Goal: Task Accomplishment & Management: Use online tool/utility

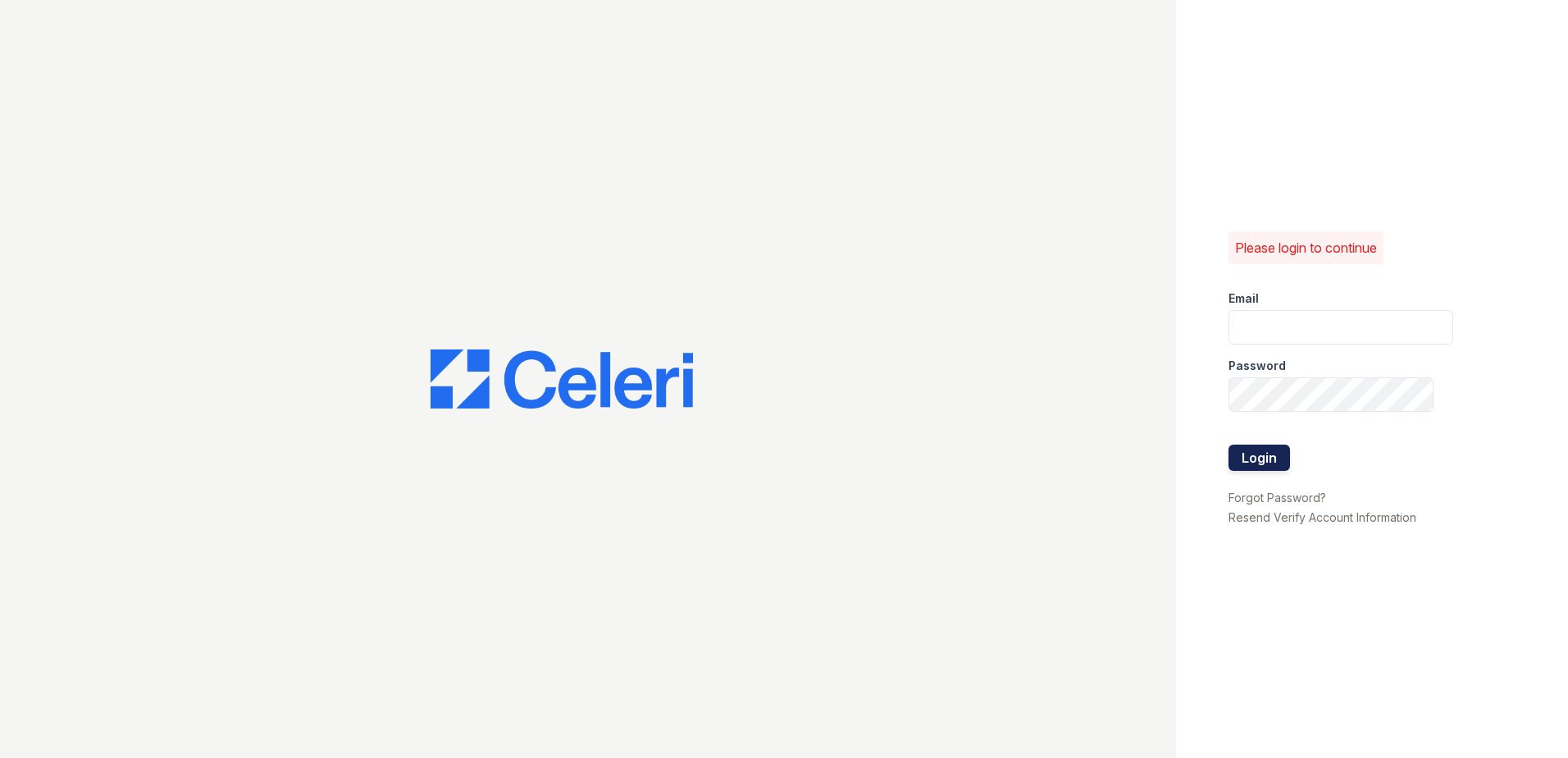
type input "renewnottingham@trinity-pm.com"
click at [1233, 469] on button "Login" at bounding box center [1259, 458] width 61 height 27
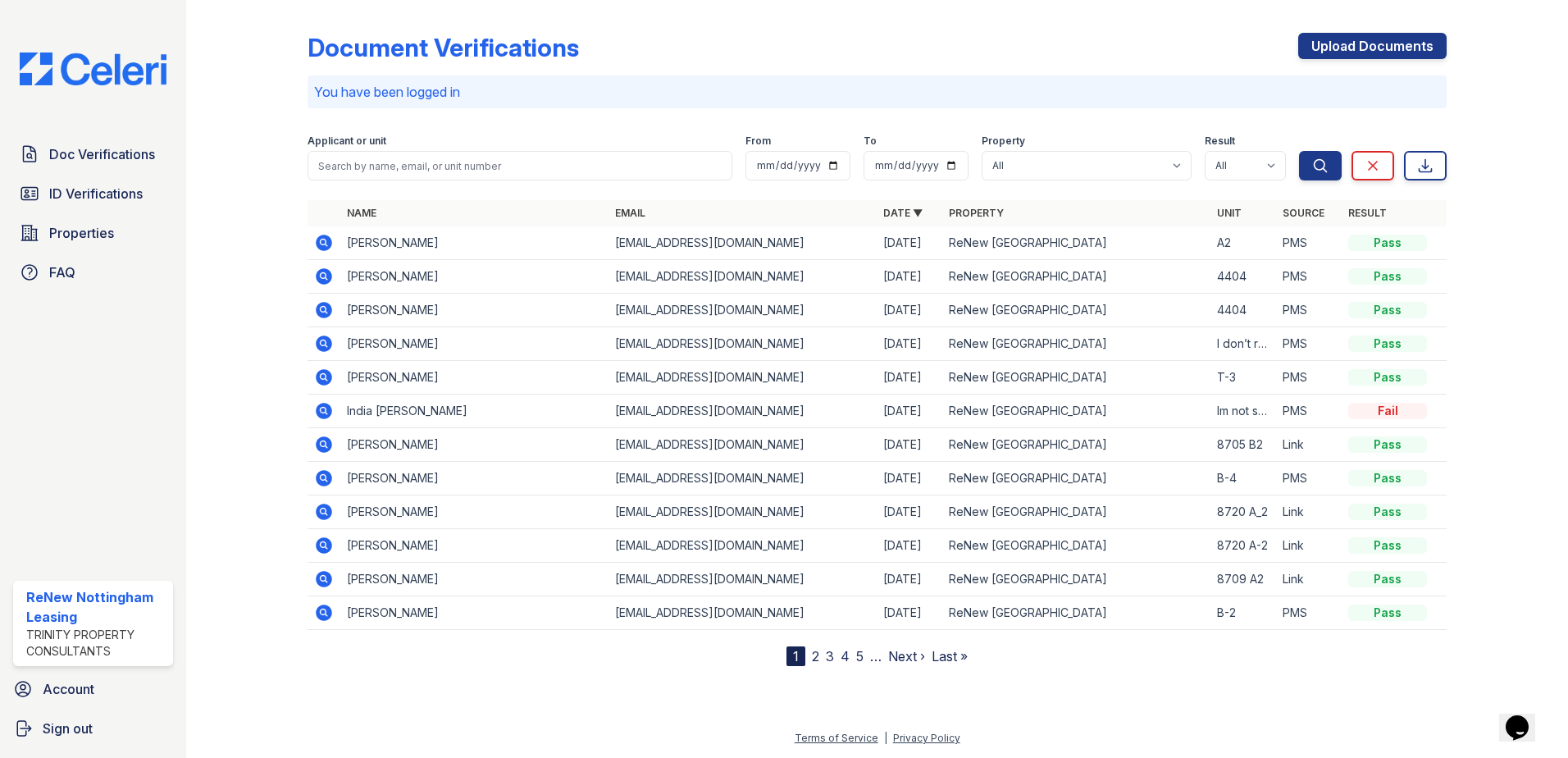
click at [328, 378] on icon at bounding box center [324, 377] width 17 height 17
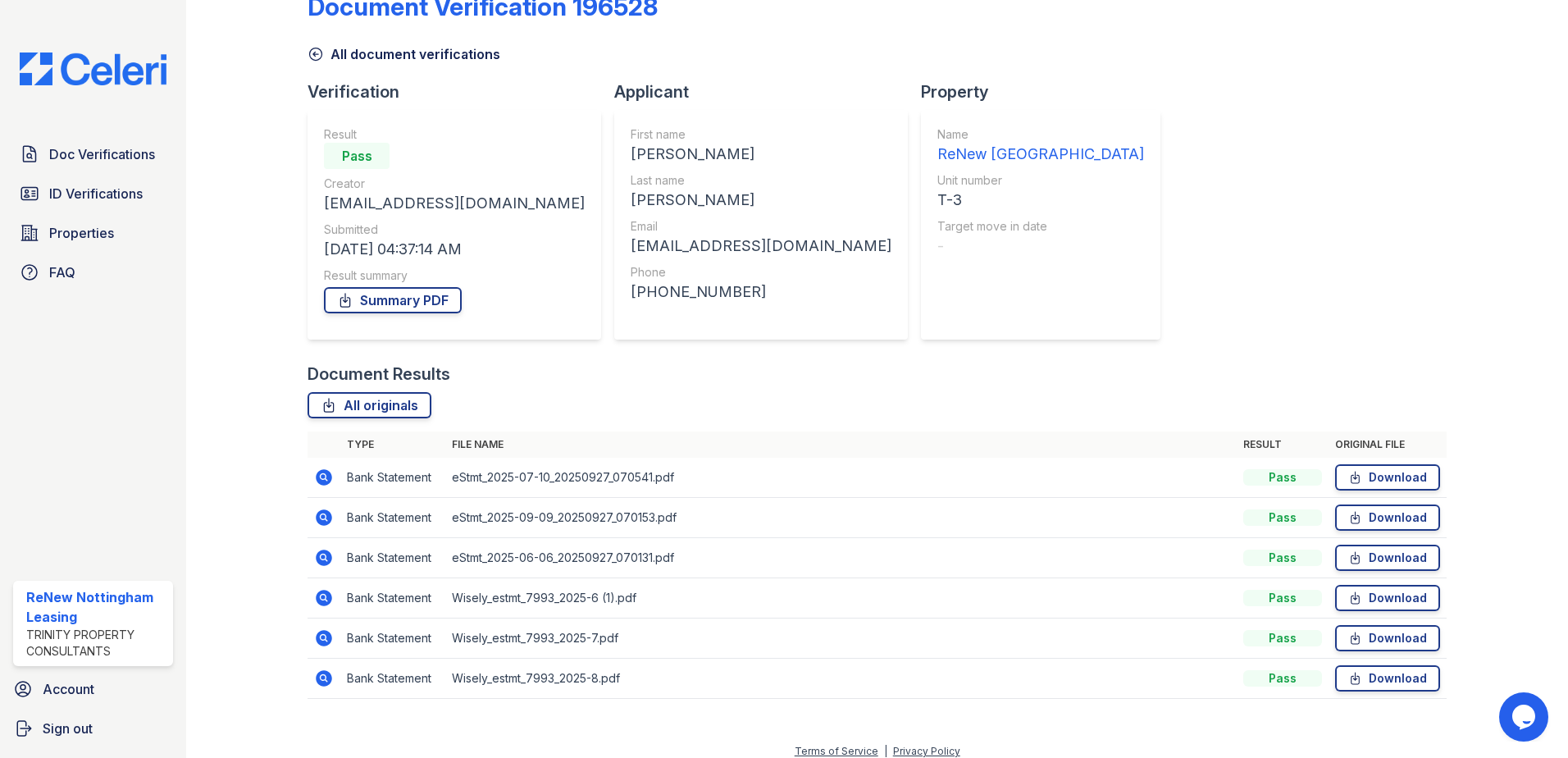
scroll to position [54, 0]
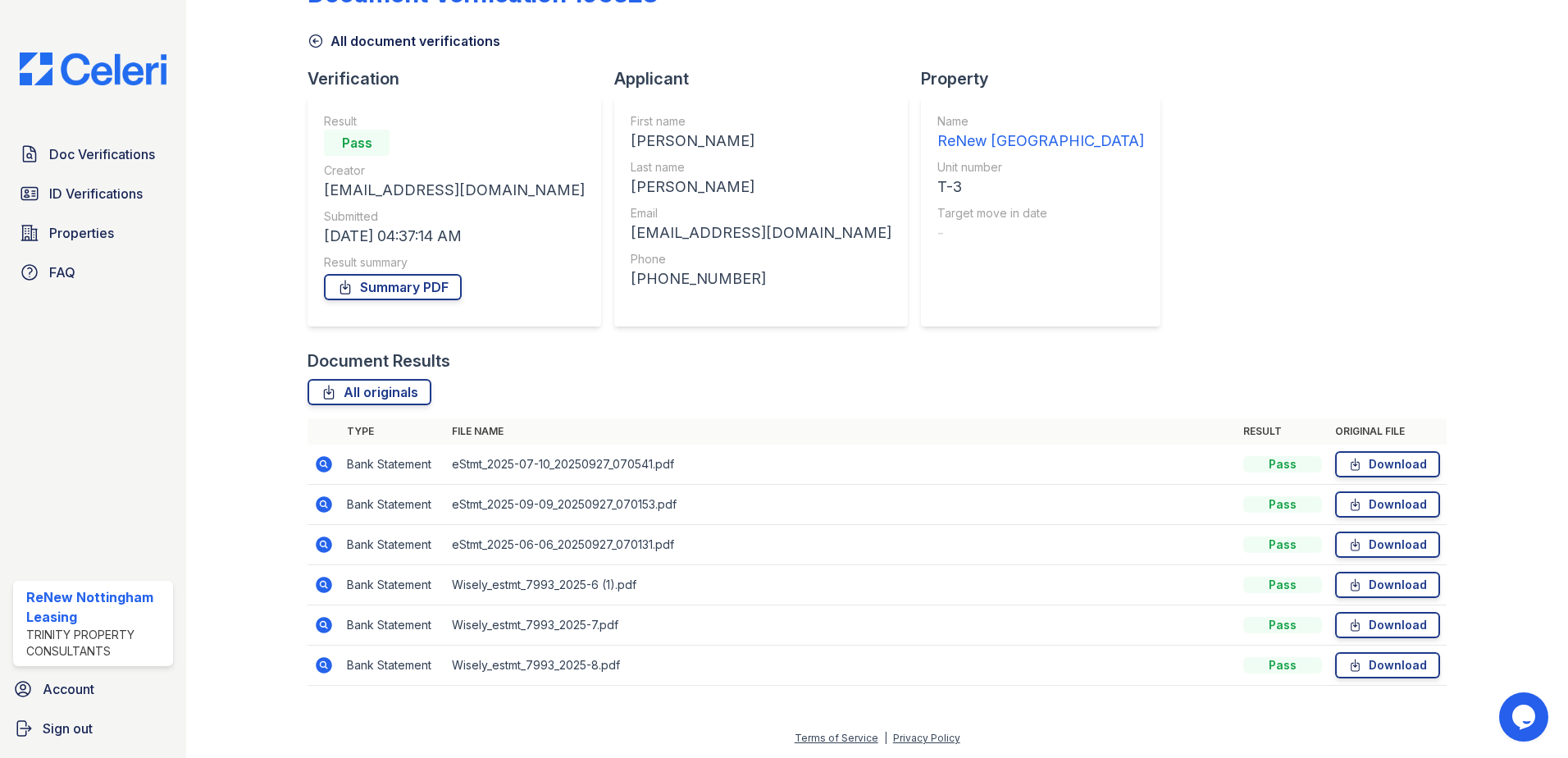
click at [328, 515] on td at bounding box center [324, 504] width 33 height 40
click at [325, 500] on icon at bounding box center [324, 504] width 17 height 17
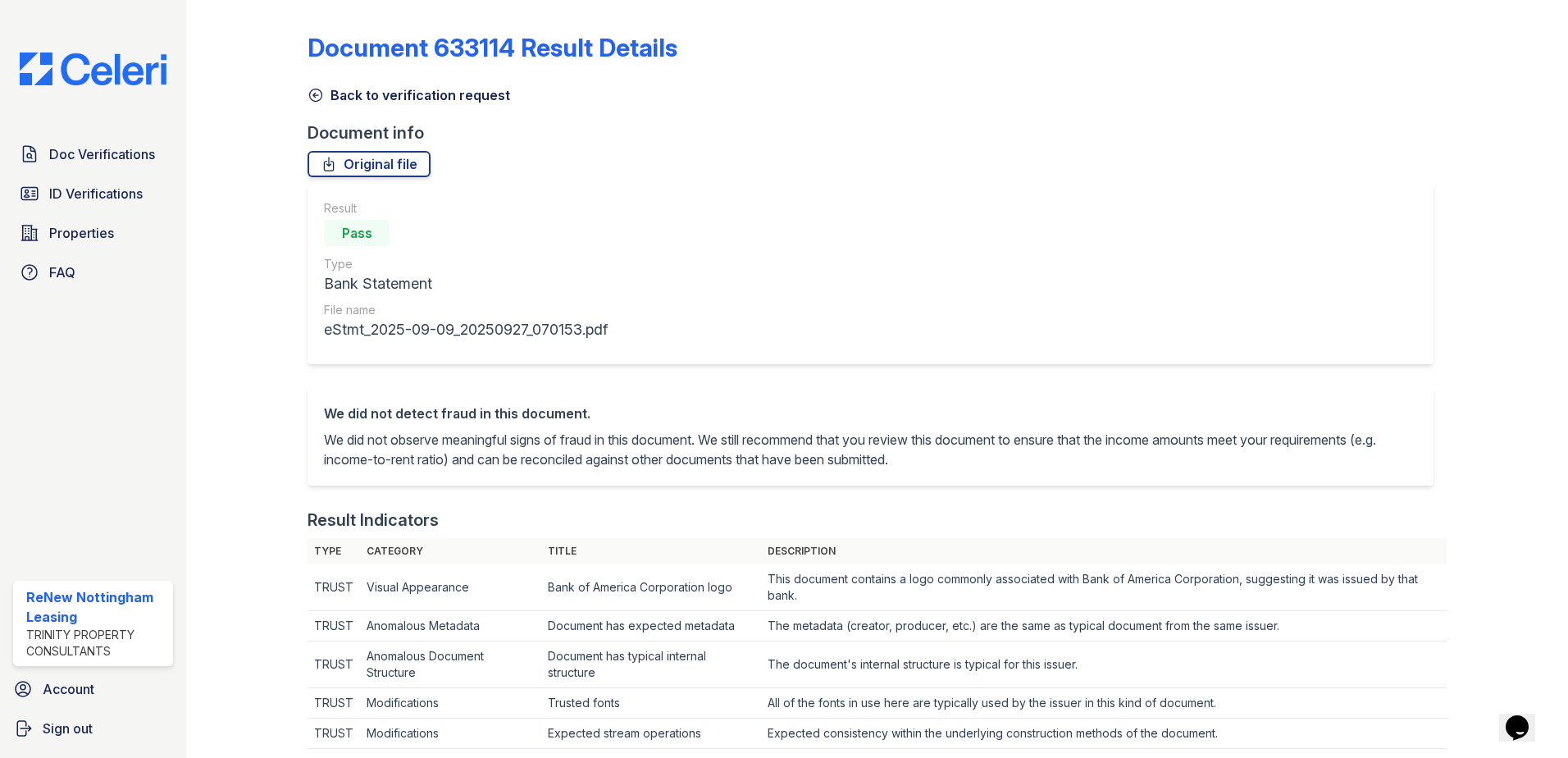
click at [315, 93] on icon at bounding box center [316, 95] width 17 height 17
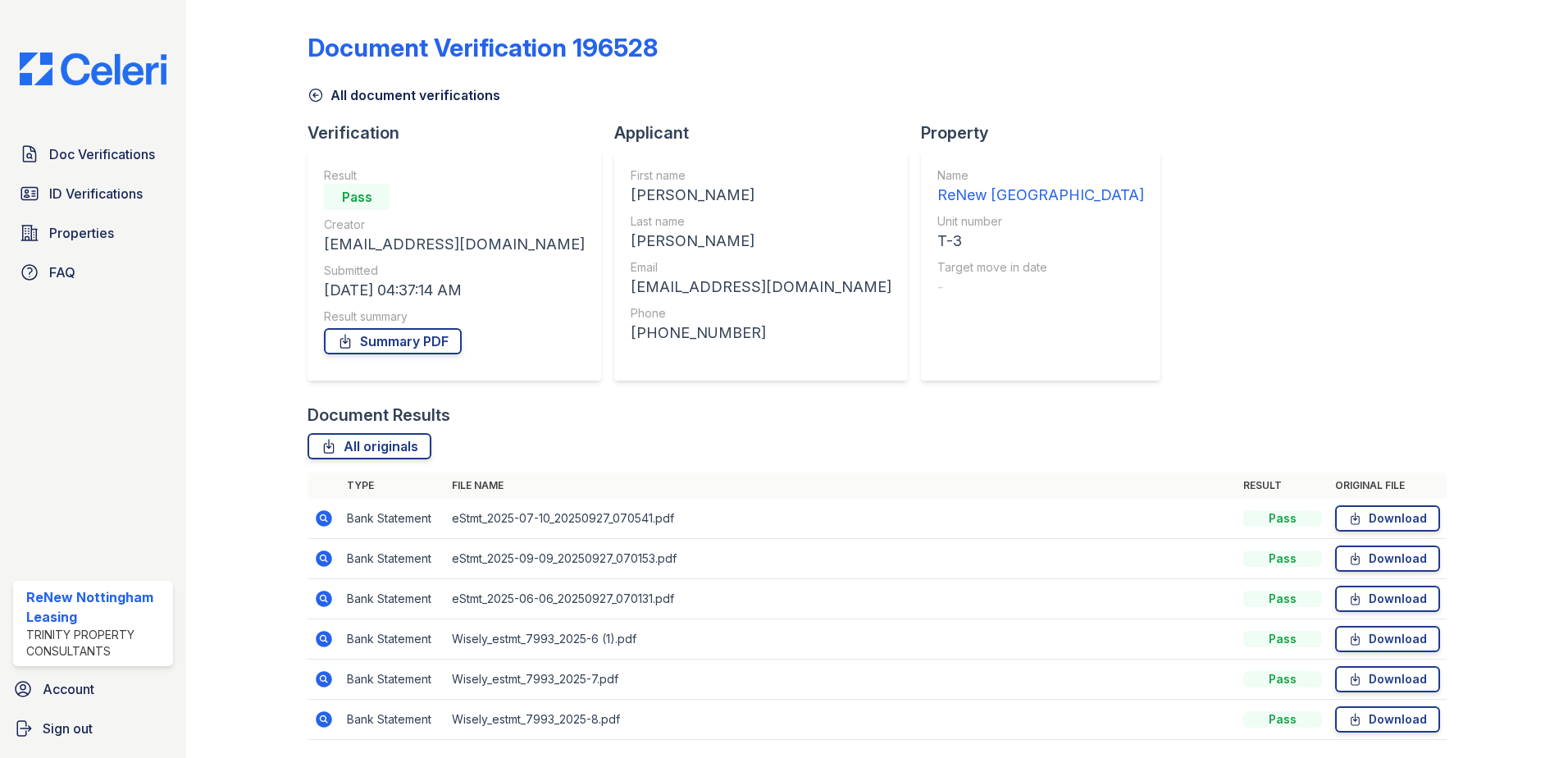
click at [308, 103] on icon at bounding box center [316, 95] width 17 height 17
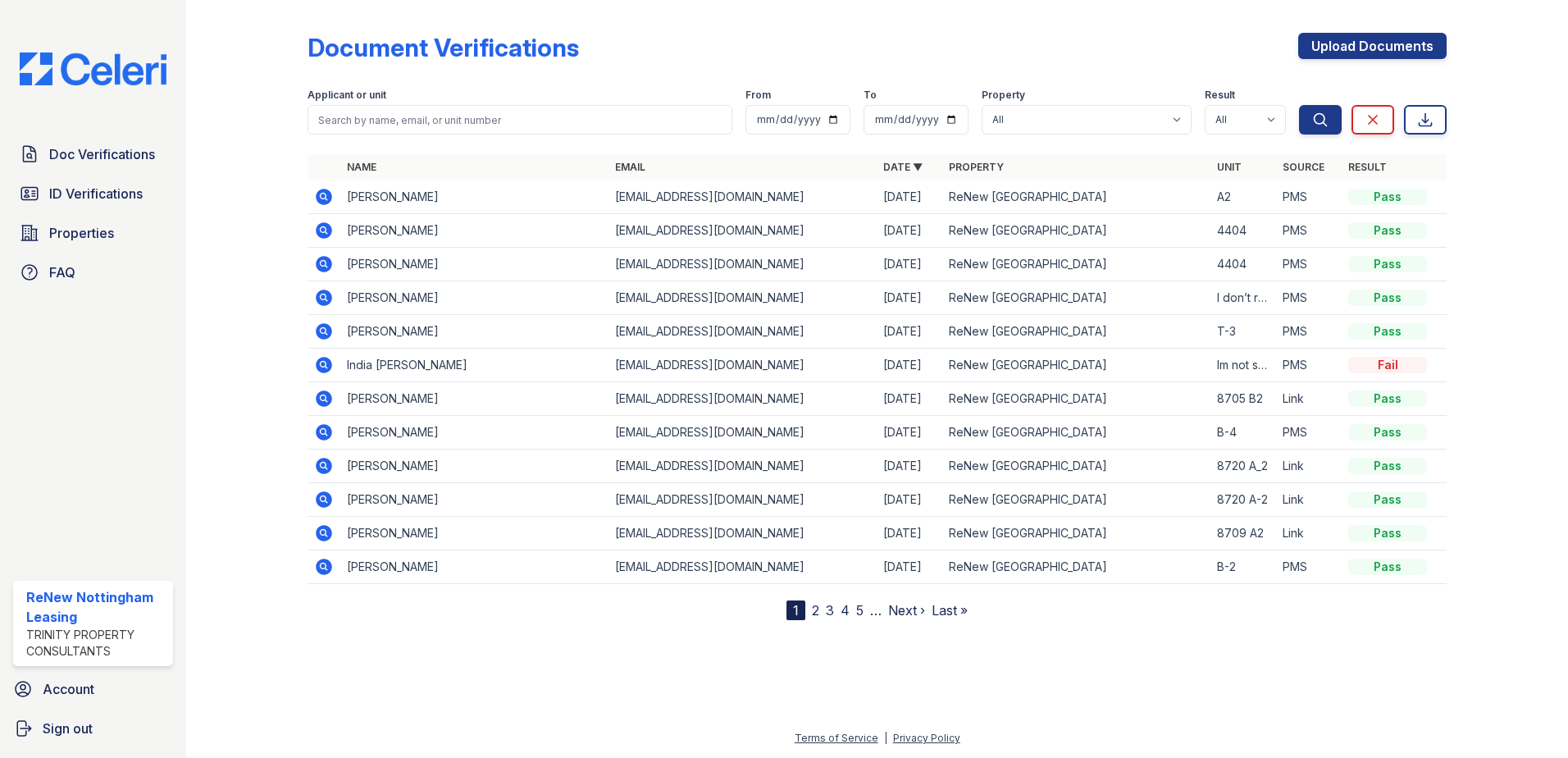
click at [319, 330] on icon at bounding box center [324, 332] width 17 height 17
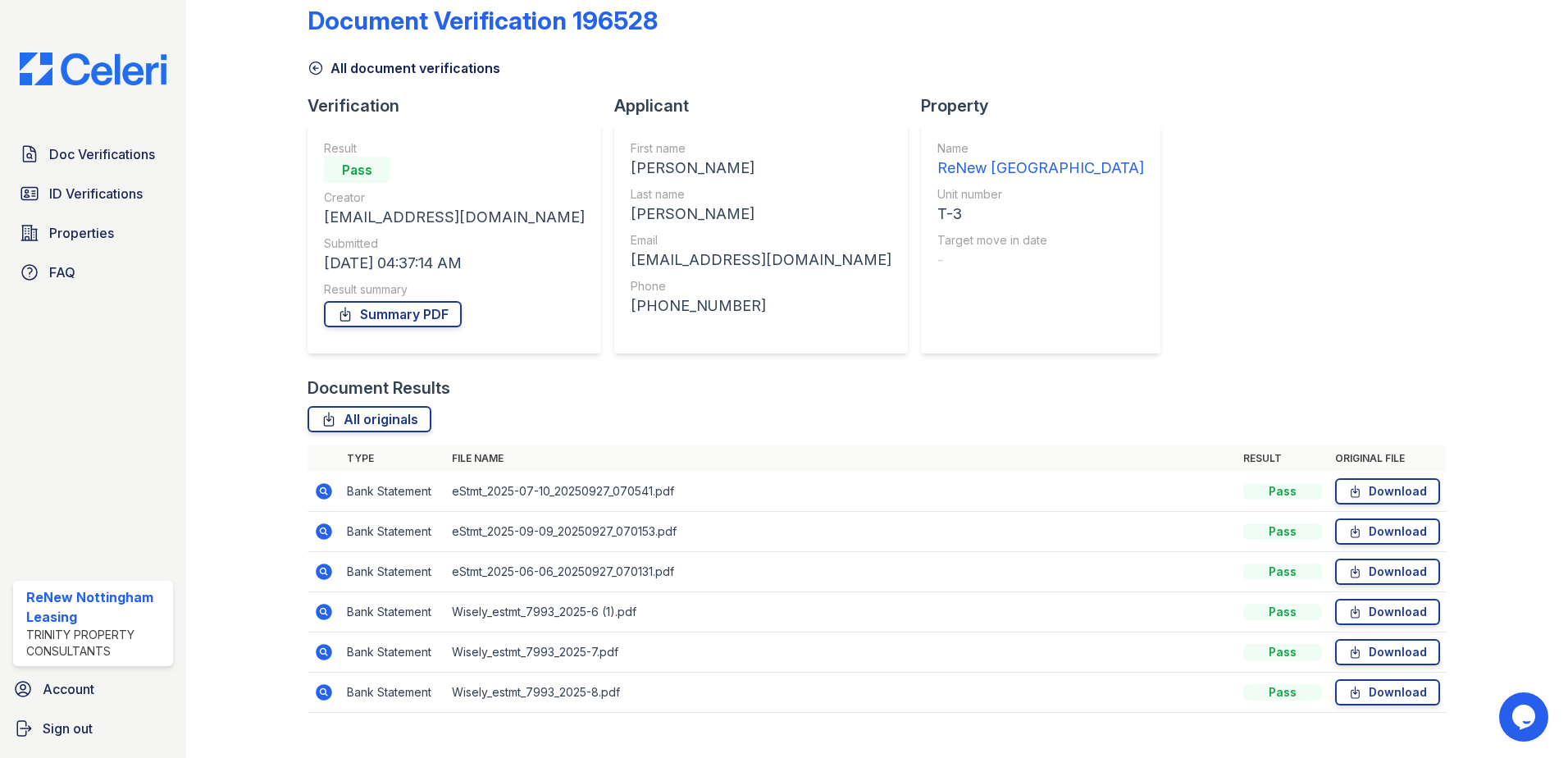
scroll to position [54, 0]
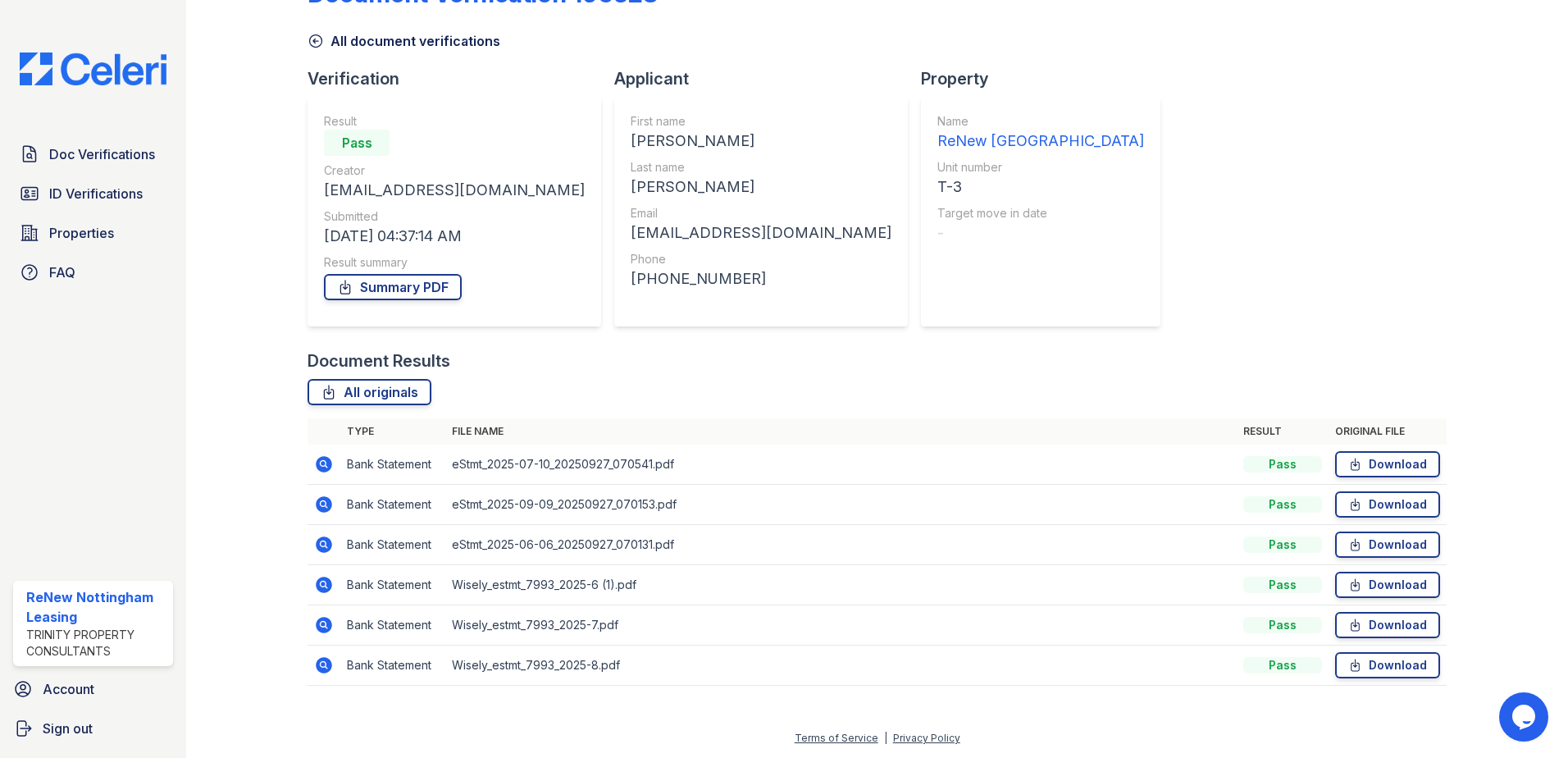
click at [318, 471] on icon at bounding box center [324, 465] width 20 height 20
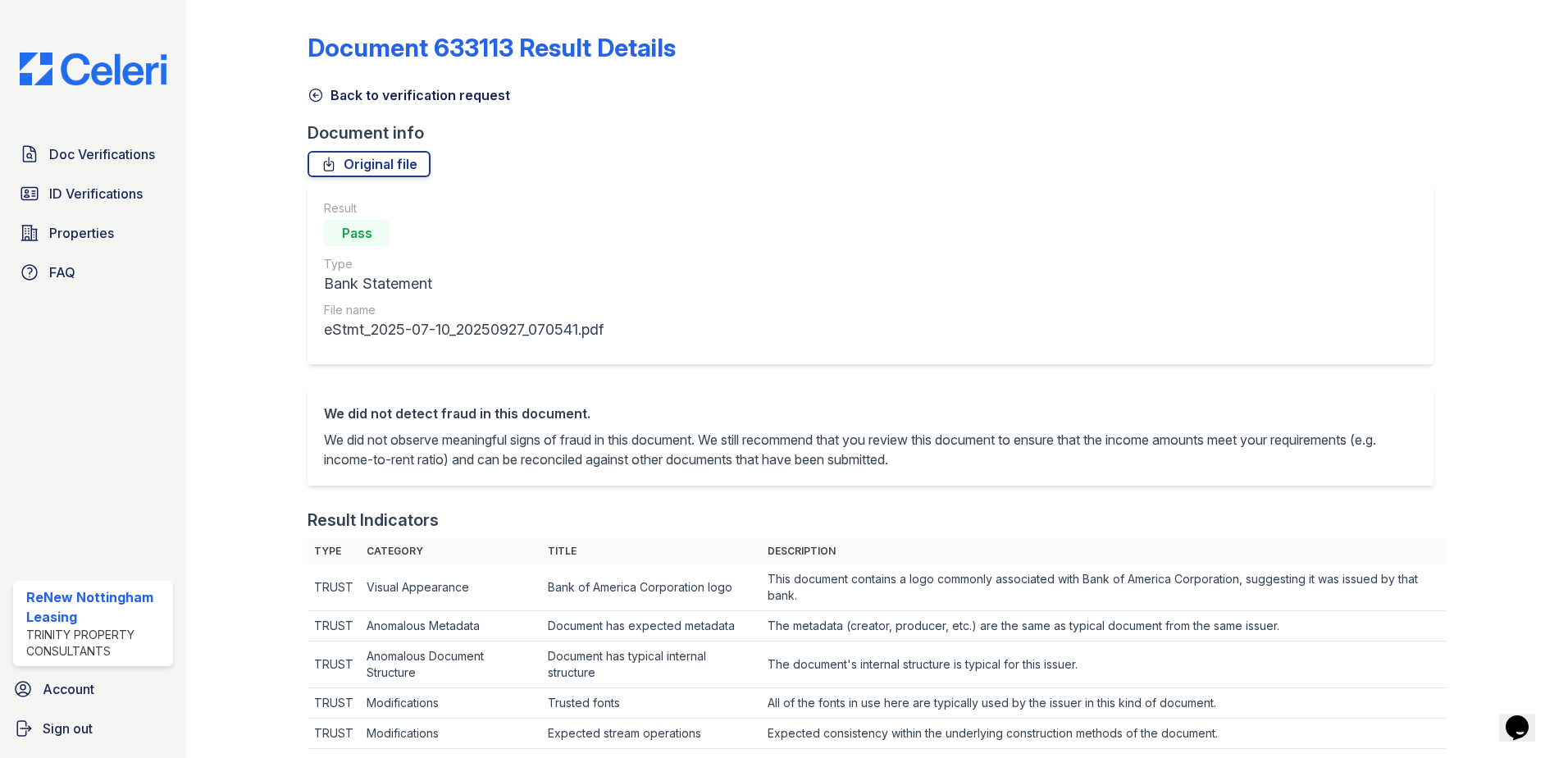
click at [320, 95] on icon at bounding box center [316, 95] width 17 height 17
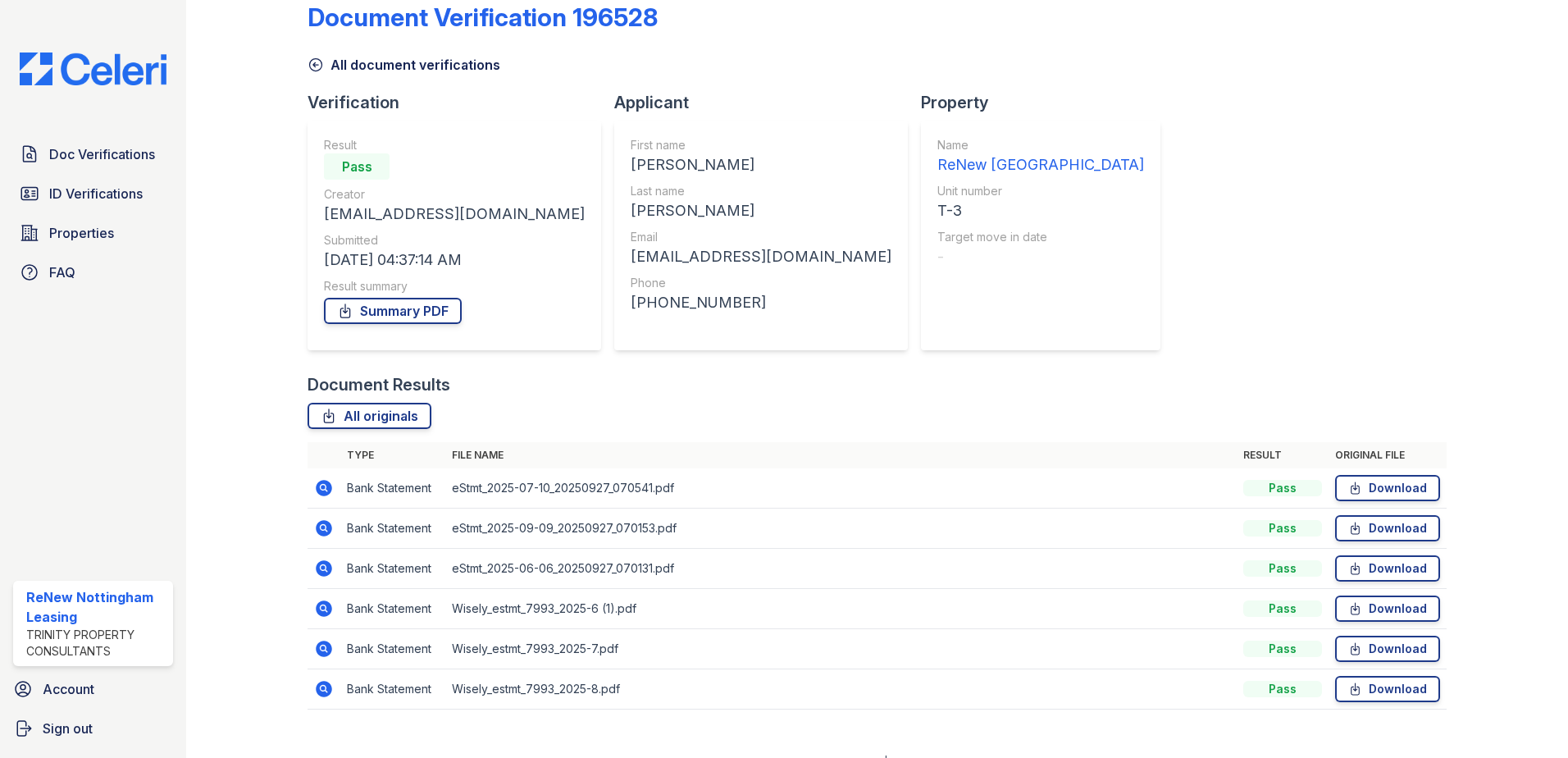
scroll to position [54, 0]
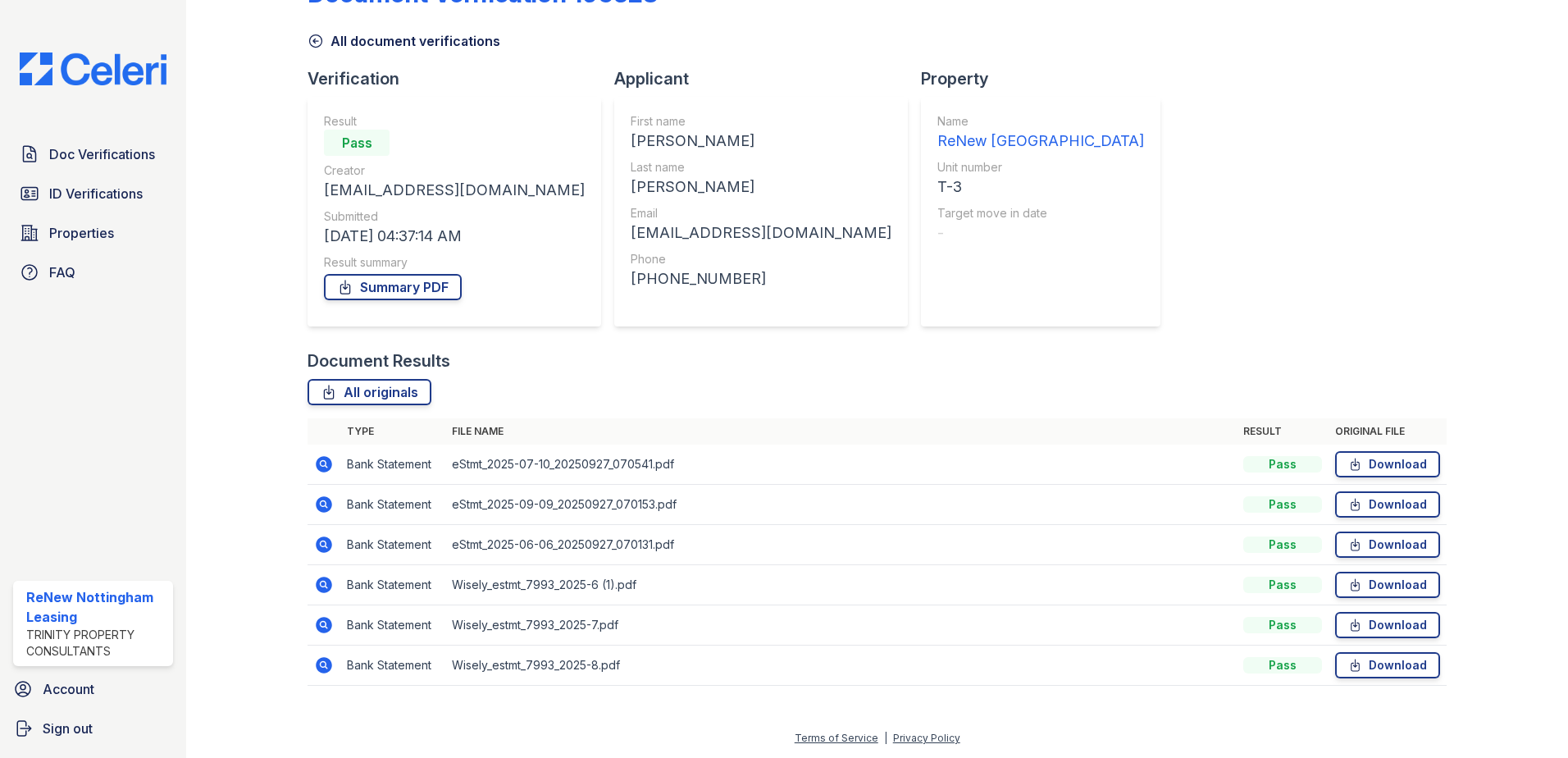
click at [323, 673] on icon at bounding box center [324, 665] width 17 height 17
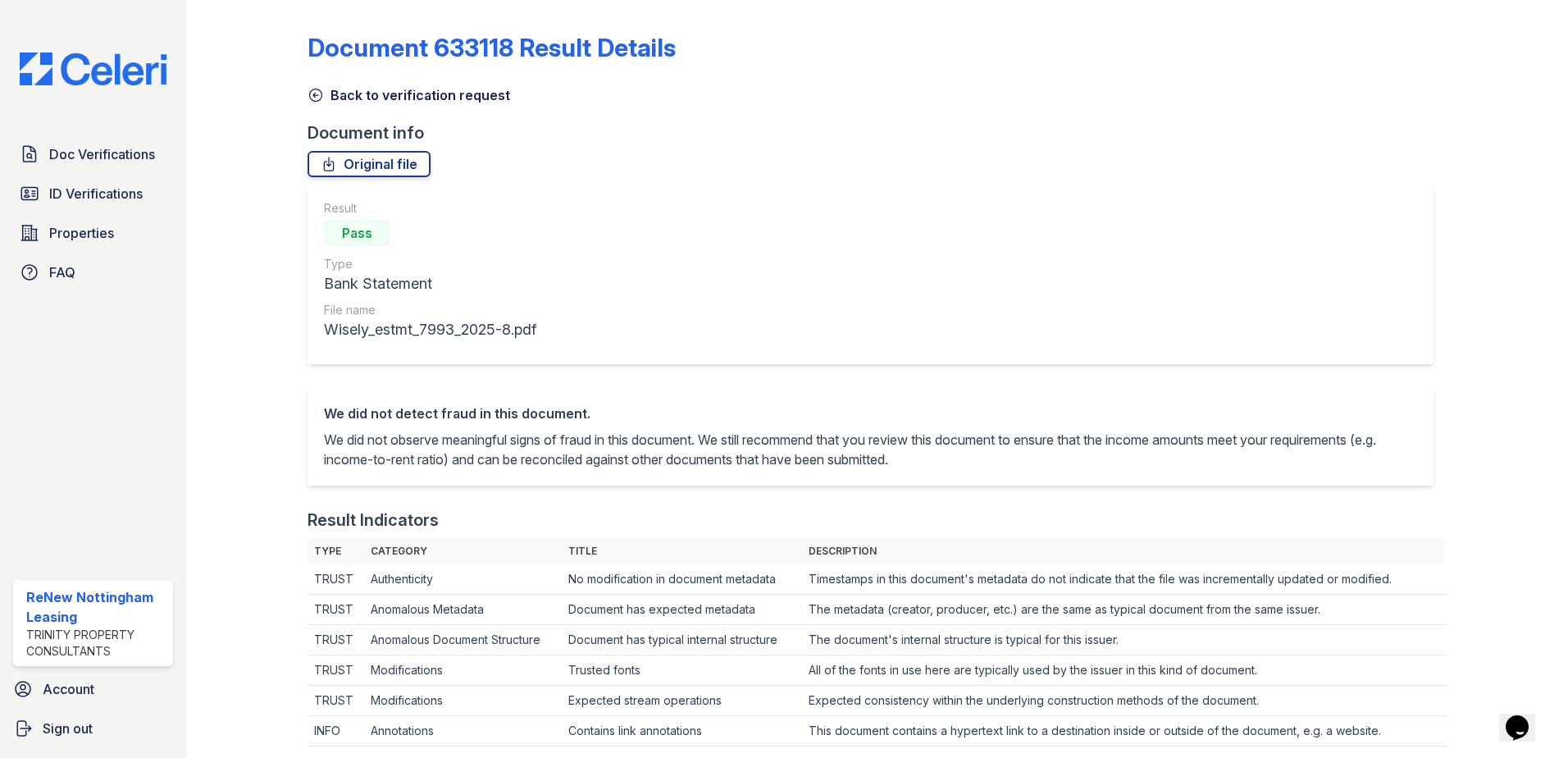
click at [315, 91] on icon at bounding box center [316, 95] width 17 height 17
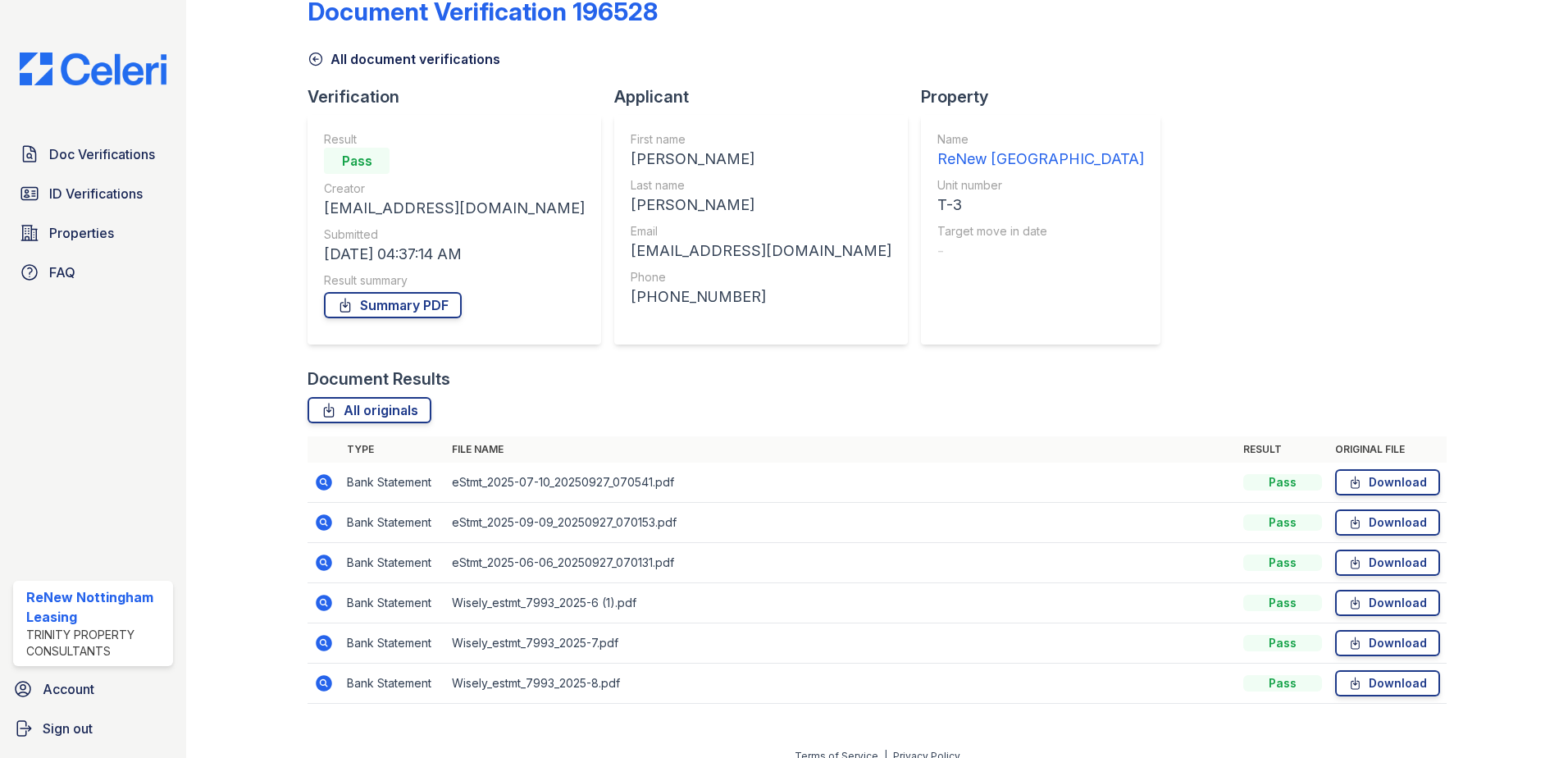
scroll to position [54, 0]
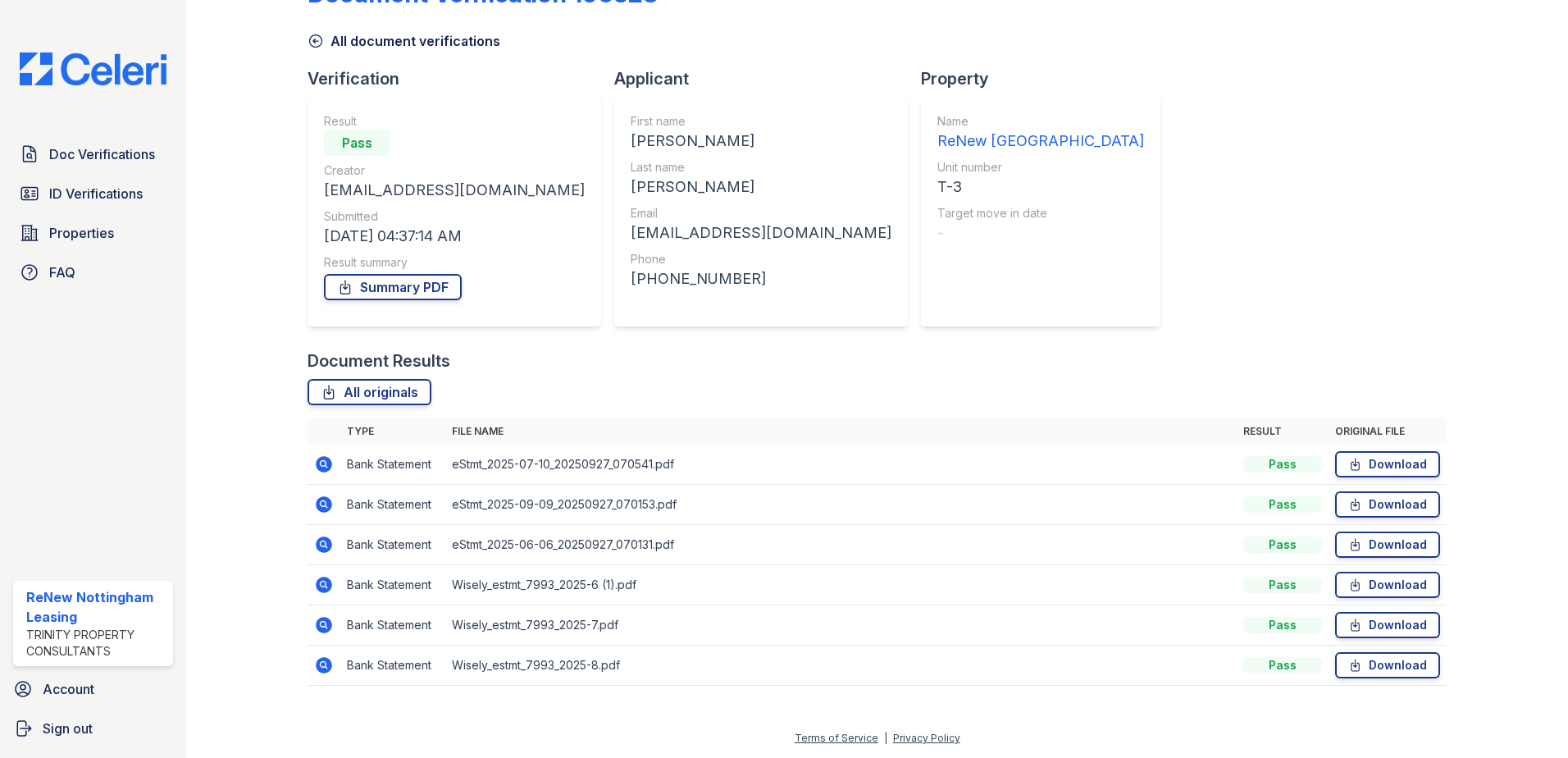
click at [332, 626] on icon at bounding box center [324, 625] width 20 height 20
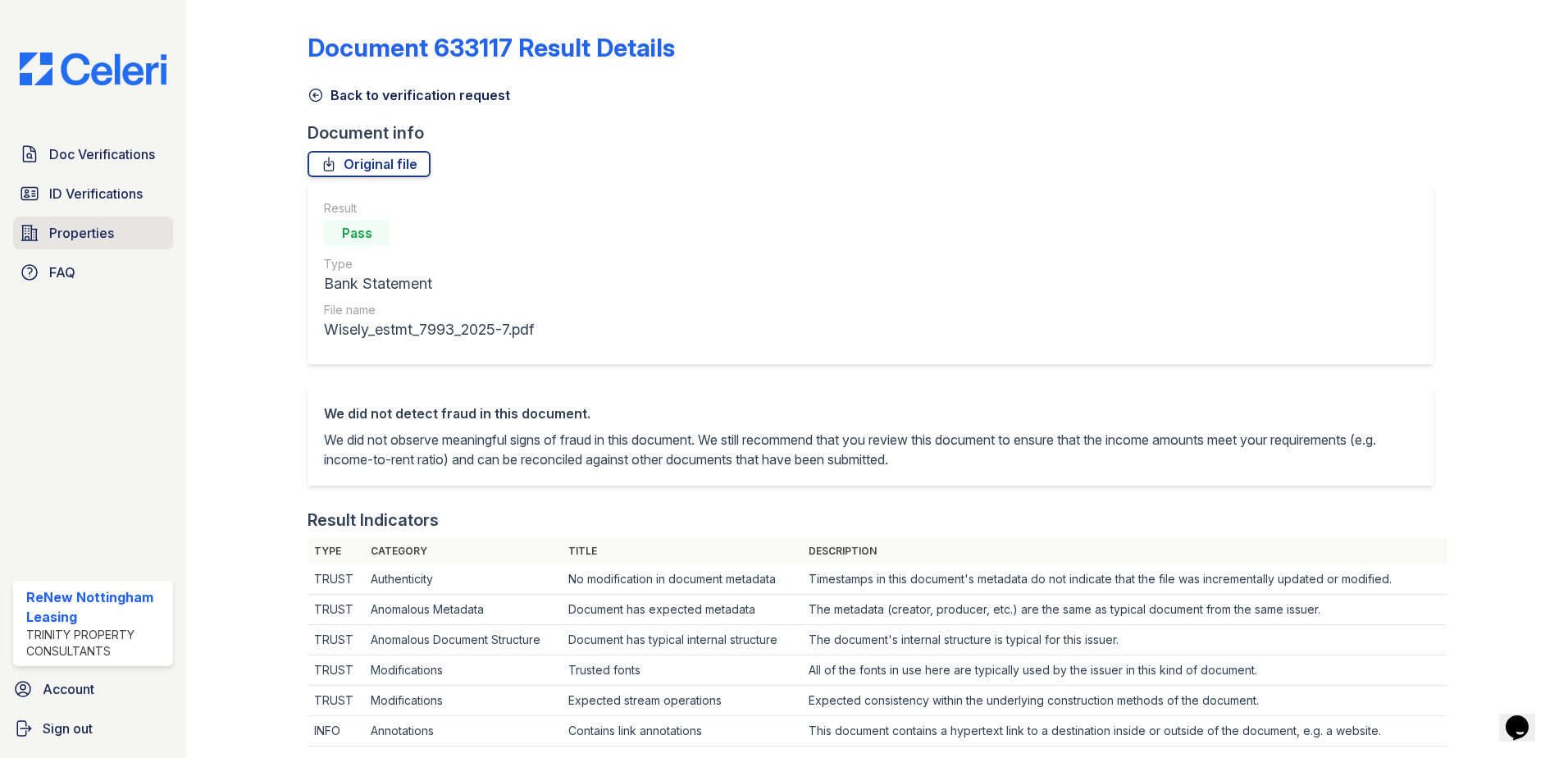
click at [46, 226] on link "Properties" at bounding box center [93, 232] width 160 height 33
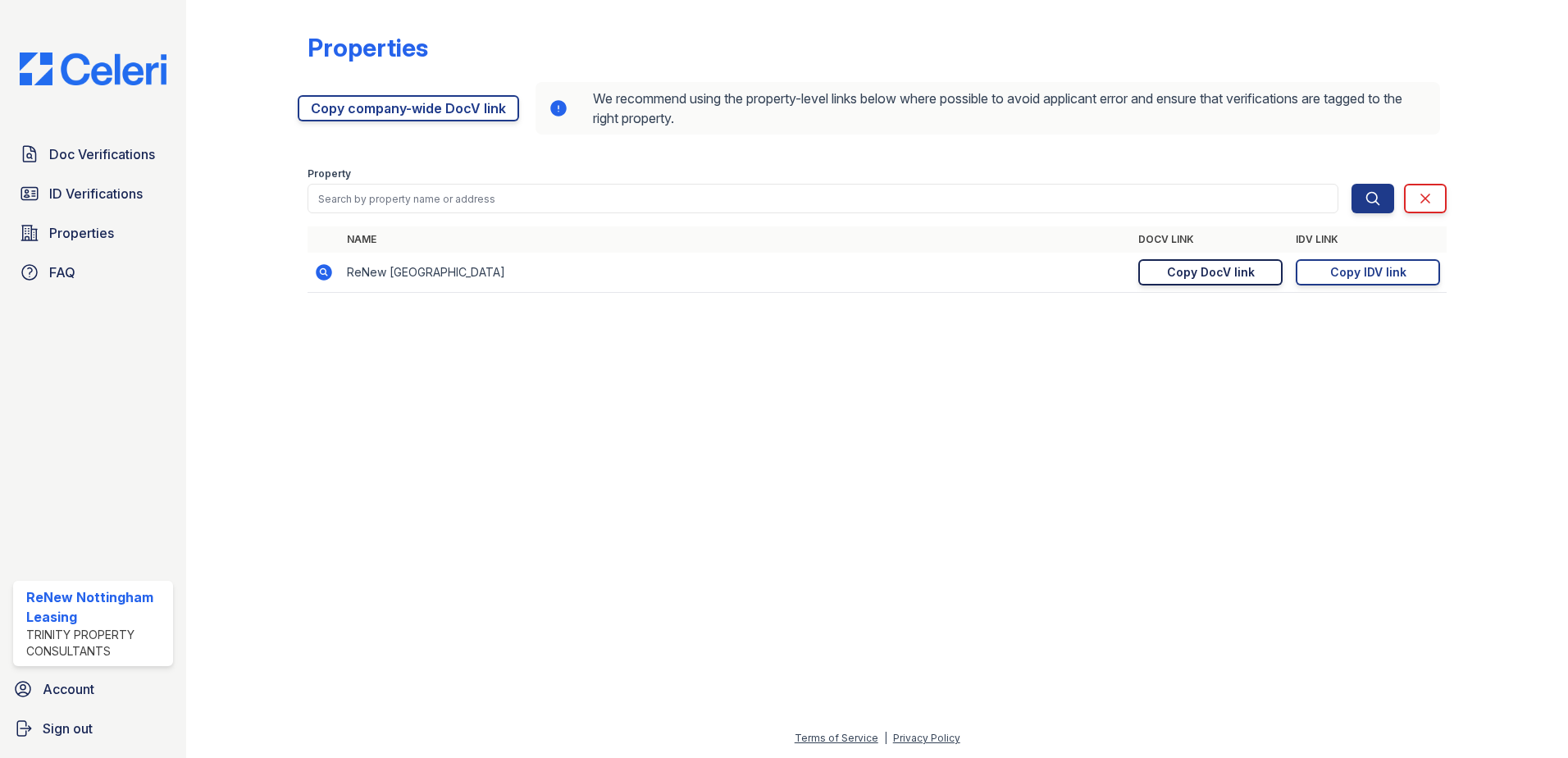
click at [1248, 281] on link "Copy DocV link Copy link" at bounding box center [1211, 272] width 144 height 27
click at [1237, 265] on div "Copy DocV link" at bounding box center [1211, 272] width 88 height 17
click at [1393, 266] on div "Copy IDV link" at bounding box center [1368, 272] width 76 height 17
click at [1232, 266] on div "Copy DocV link" at bounding box center [1211, 272] width 88 height 17
click at [1332, 276] on div "Copy IDV link" at bounding box center [1368, 272] width 76 height 17
